Goal: Navigation & Orientation: Find specific page/section

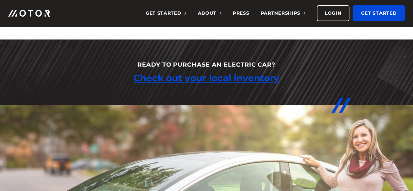
scroll to position [1111, 0]
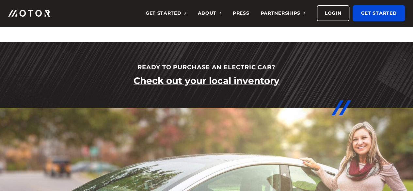
click at [234, 80] on link "Check out your local inventory" at bounding box center [207, 81] width 146 height 12
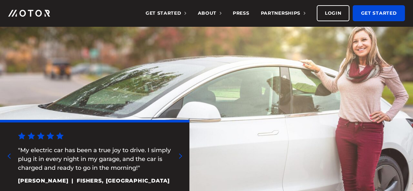
scroll to position [1231, 0]
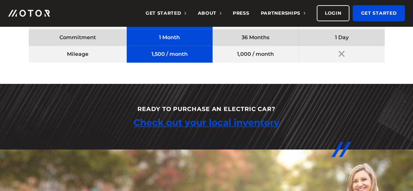
scroll to position [1078, 0]
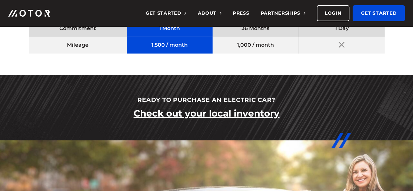
click at [199, 112] on link "Check out your local inventory" at bounding box center [207, 113] width 146 height 12
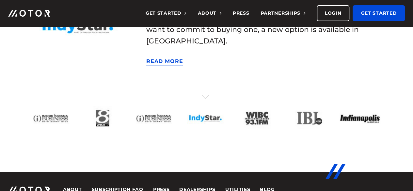
scroll to position [1531, 0]
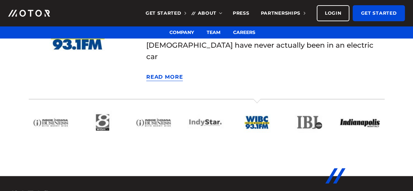
click at [202, 11] on span "About" at bounding box center [210, 13] width 24 height 6
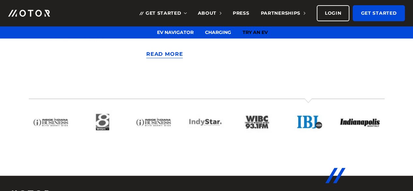
click at [172, 15] on span "Get Started" at bounding box center [166, 13] width 41 height 6
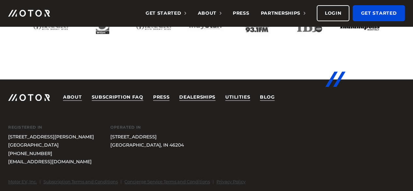
scroll to position [1606, 0]
